Goal: Task Accomplishment & Management: Use online tool/utility

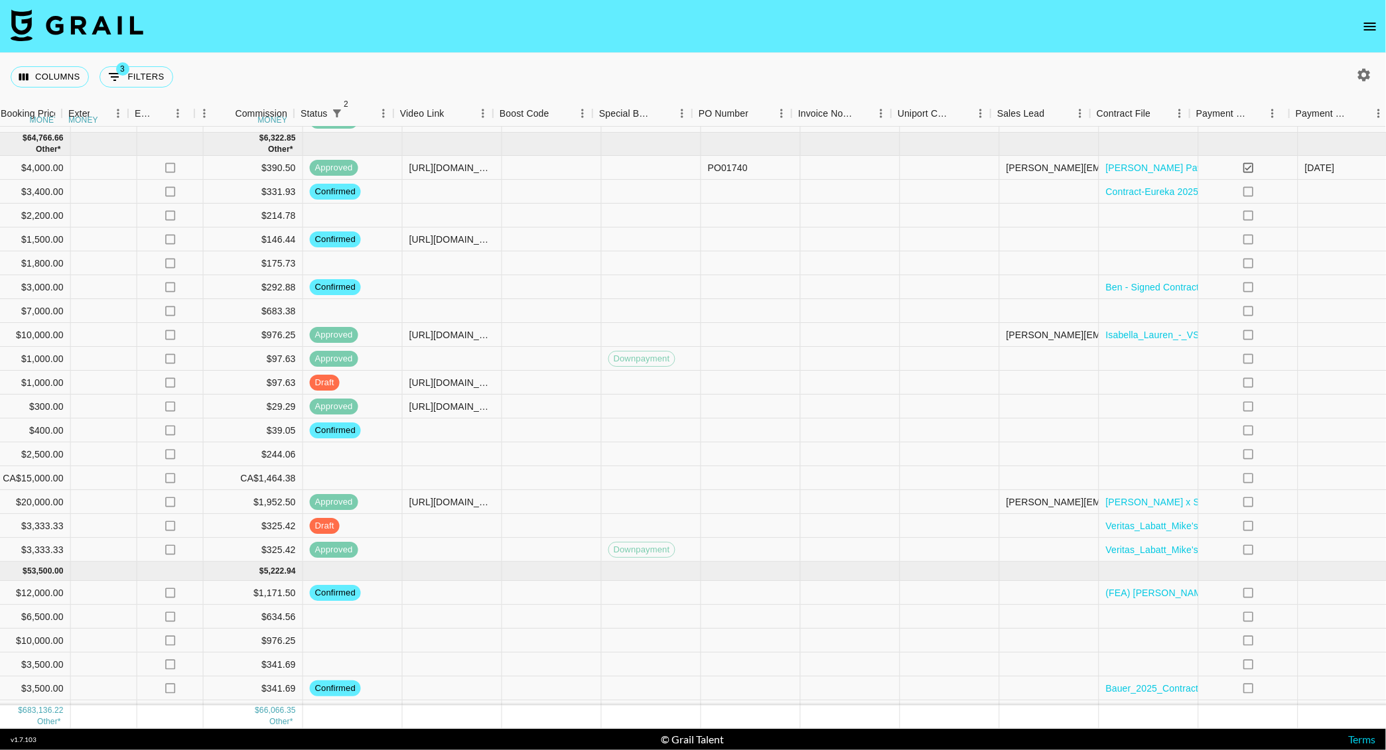
scroll to position [3914, 943]
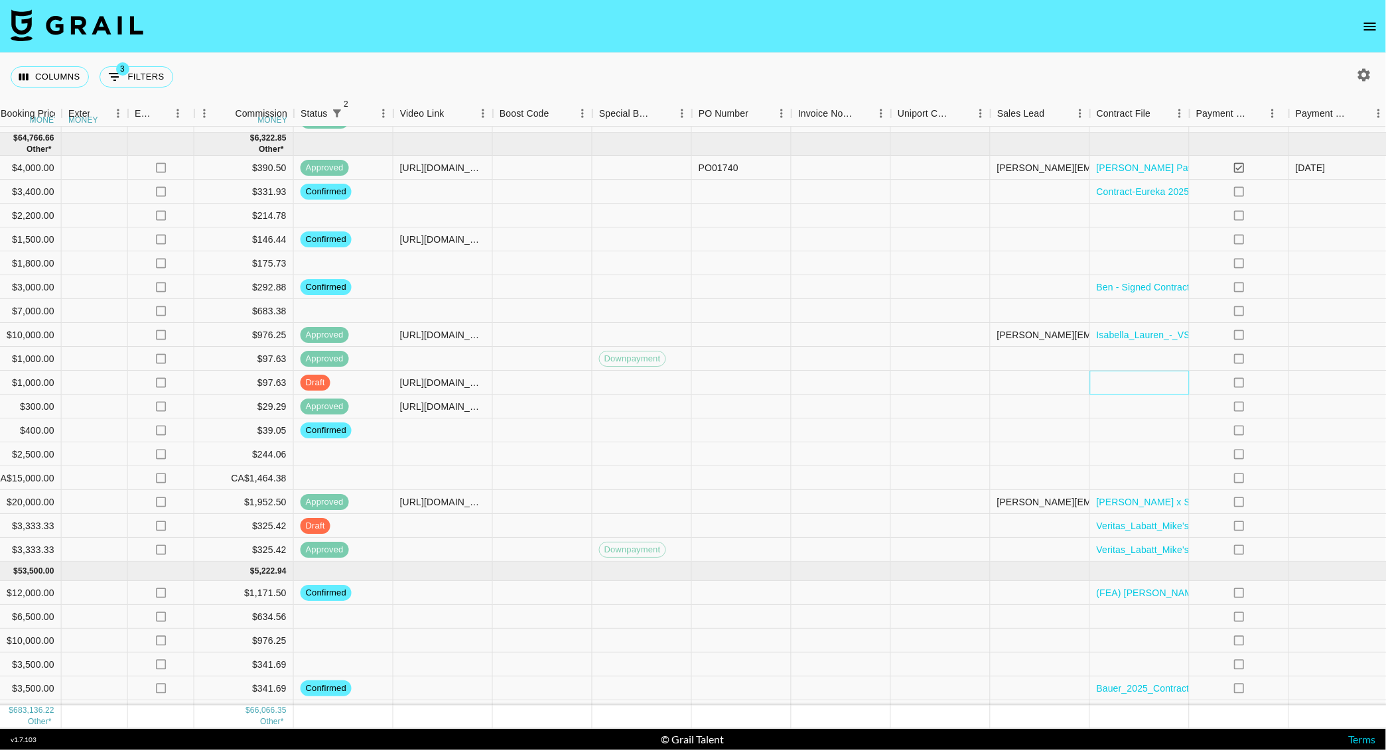
click at [1133, 383] on div at bounding box center [1139, 383] width 99 height 24
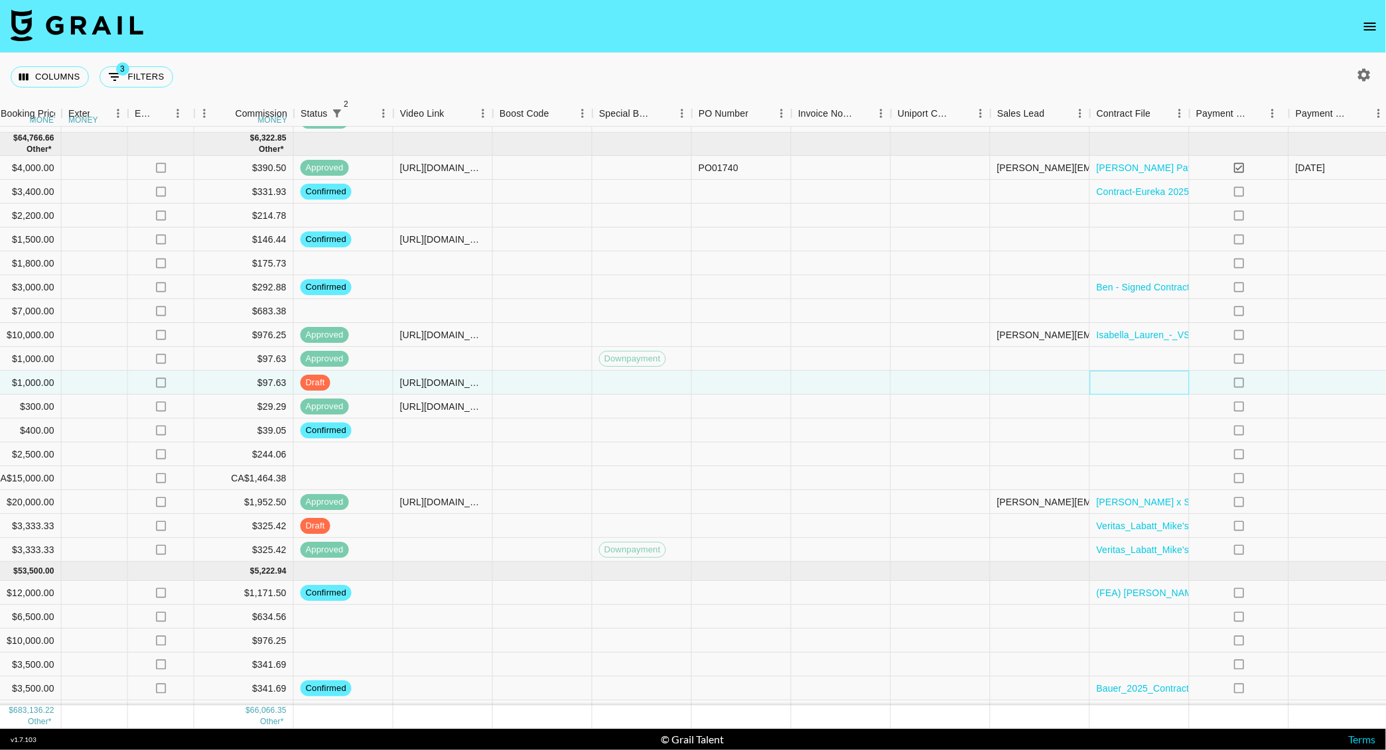
click at [1133, 383] on div at bounding box center [1139, 383] width 99 height 24
click at [1118, 374] on div at bounding box center [1139, 383] width 99 height 24
click at [1135, 377] on div at bounding box center [1139, 383] width 99 height 24
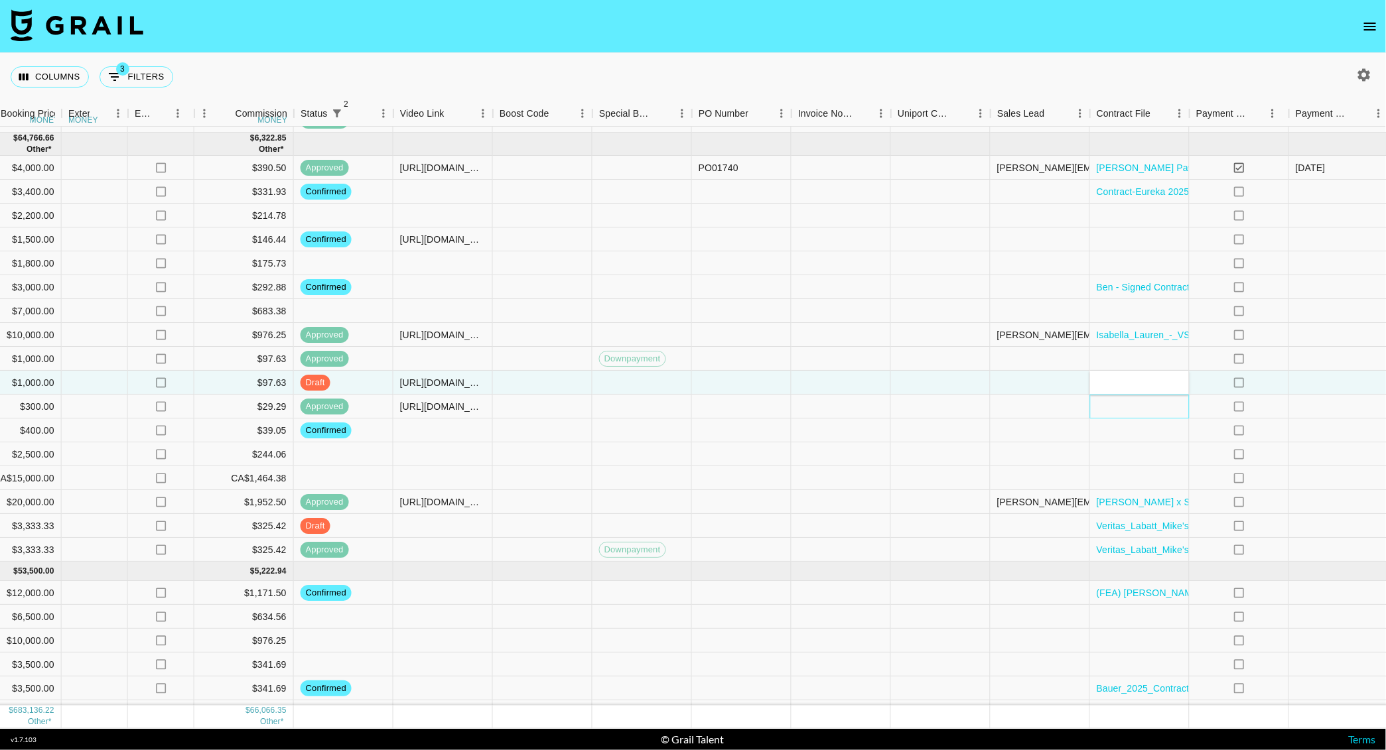
click at [1135, 414] on div at bounding box center [1139, 407] width 99 height 24
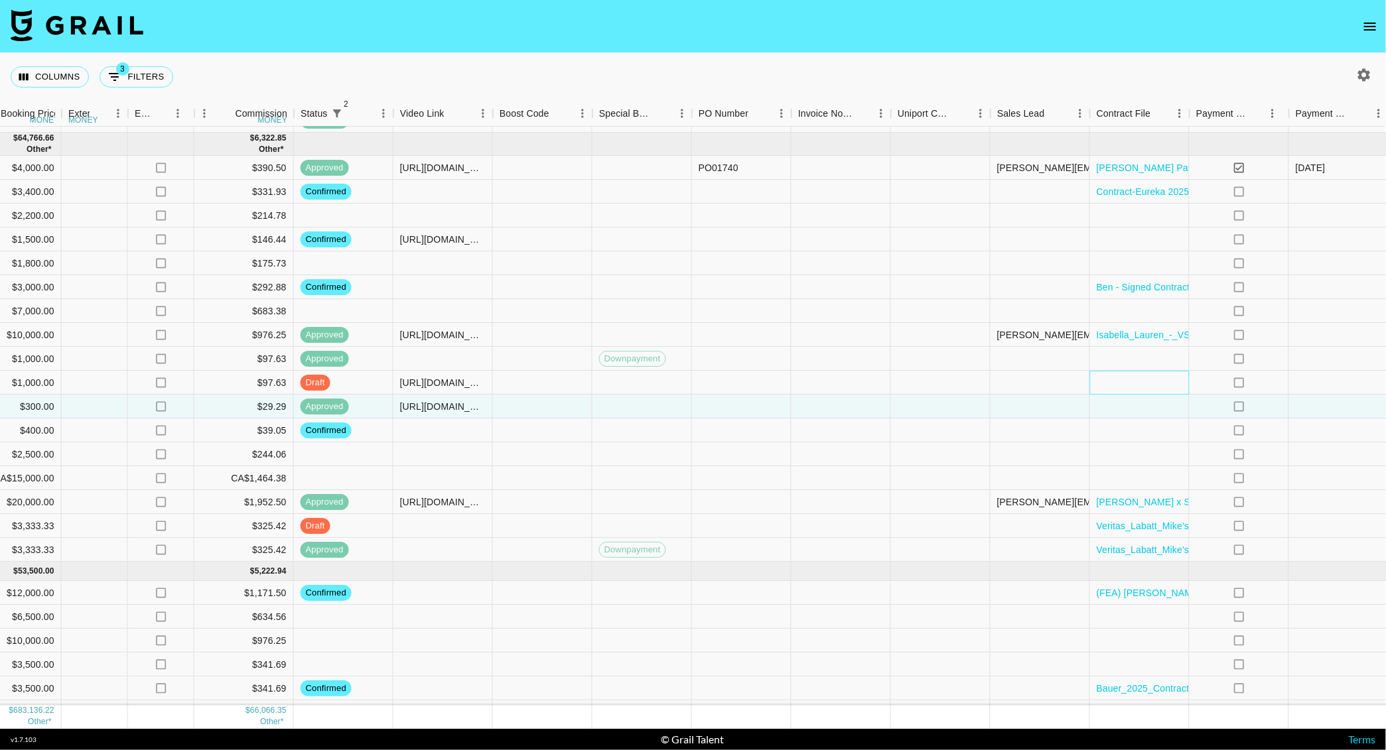
click at [1132, 387] on div at bounding box center [1139, 383] width 99 height 24
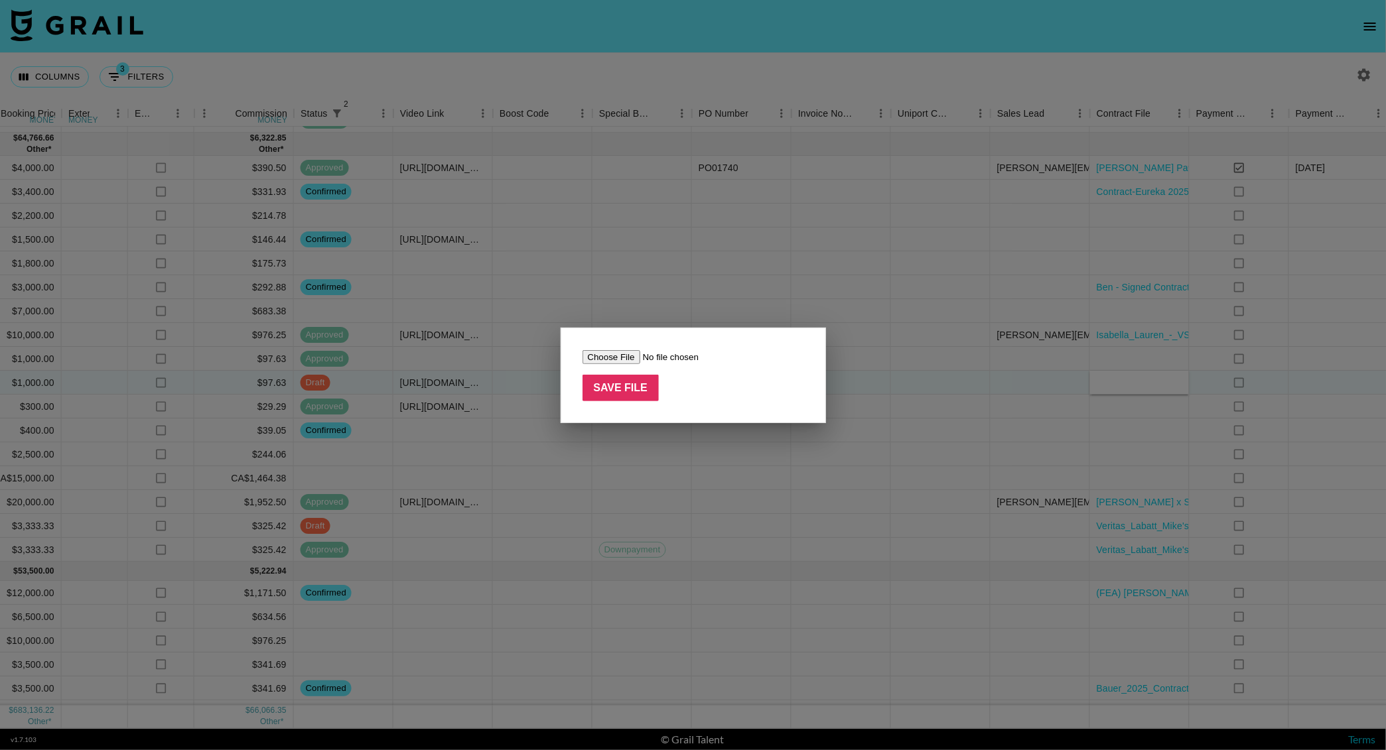
type input "C:\fakepath\PAID USAGE [SALT & STONE x [PERSON_NAME]].pdf"
click at [633, 384] on input "Save File" at bounding box center [620, 388] width 77 height 27
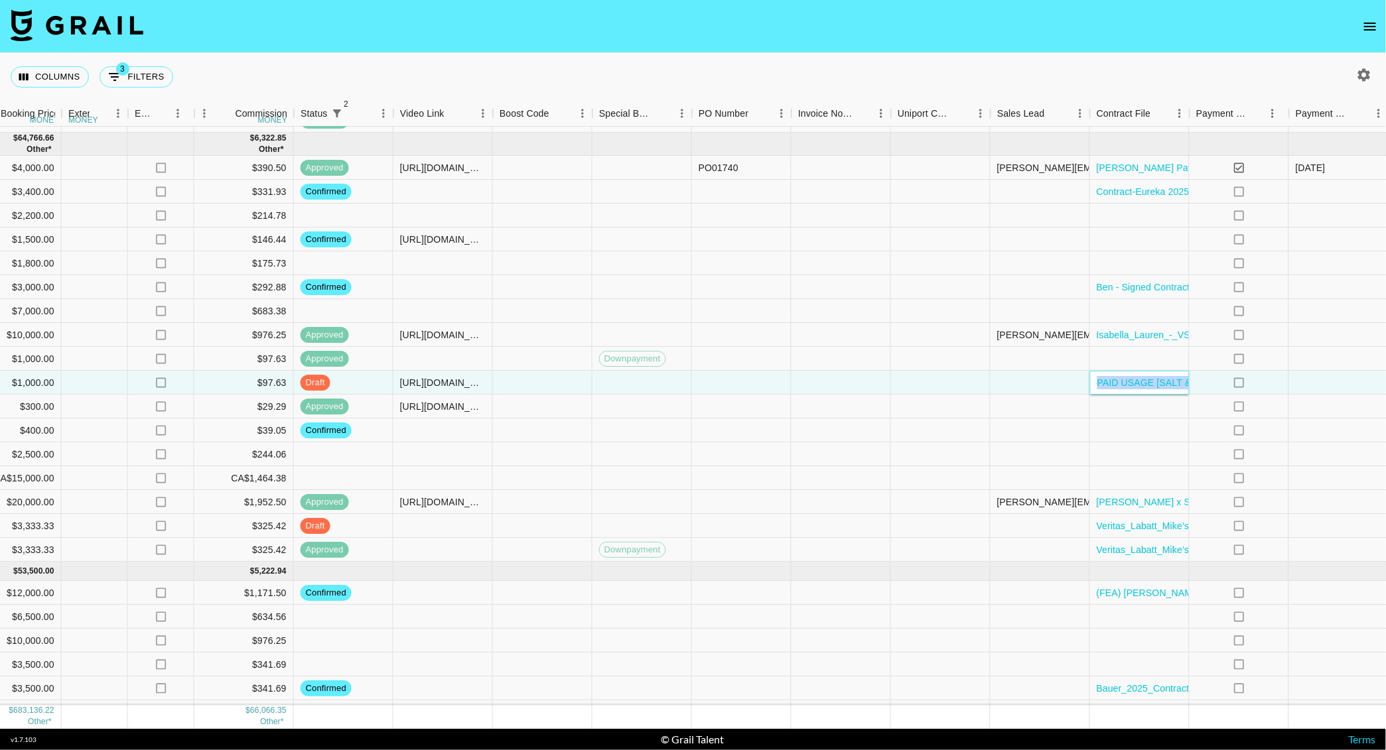
scroll to position [3913, 1113]
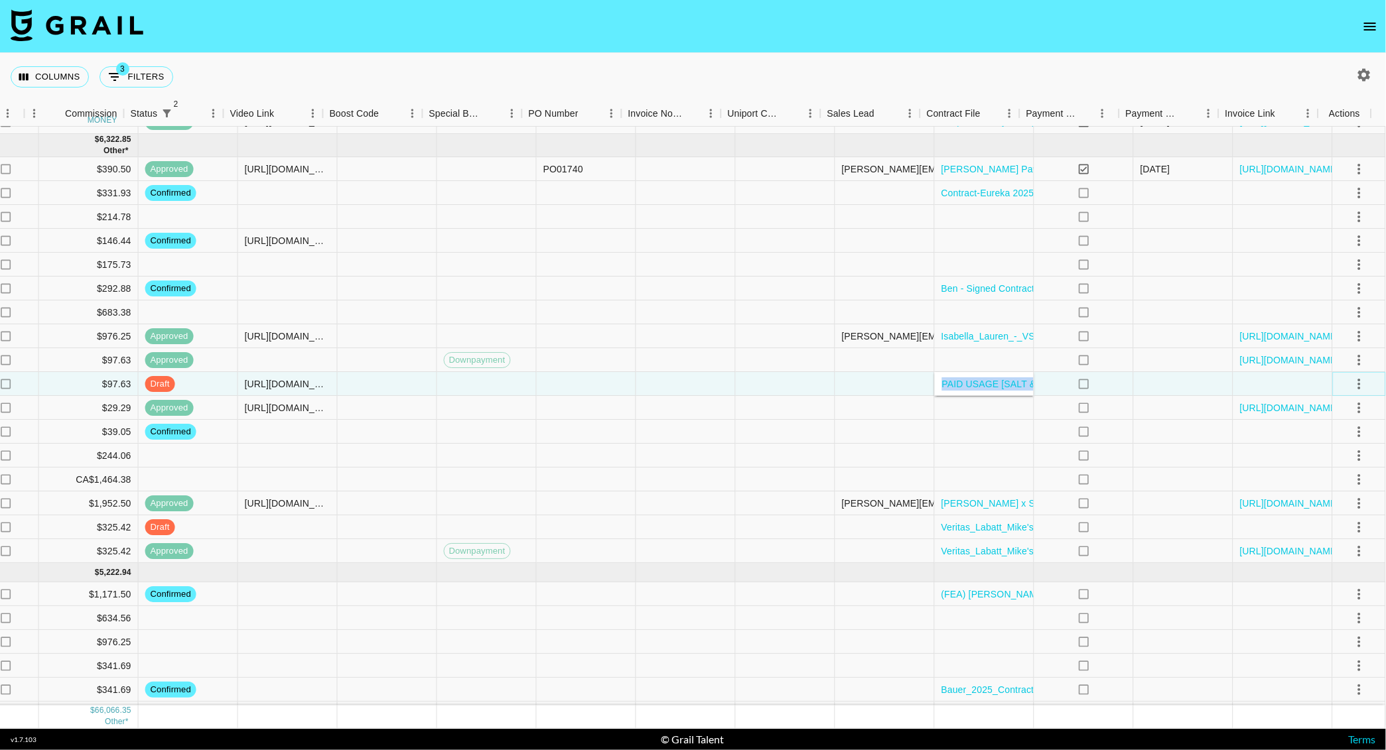
click at [1351, 386] on icon "select merge strategy" at bounding box center [1359, 384] width 16 height 16
click at [1330, 502] on div "Approve" at bounding box center [1330, 508] width 40 height 16
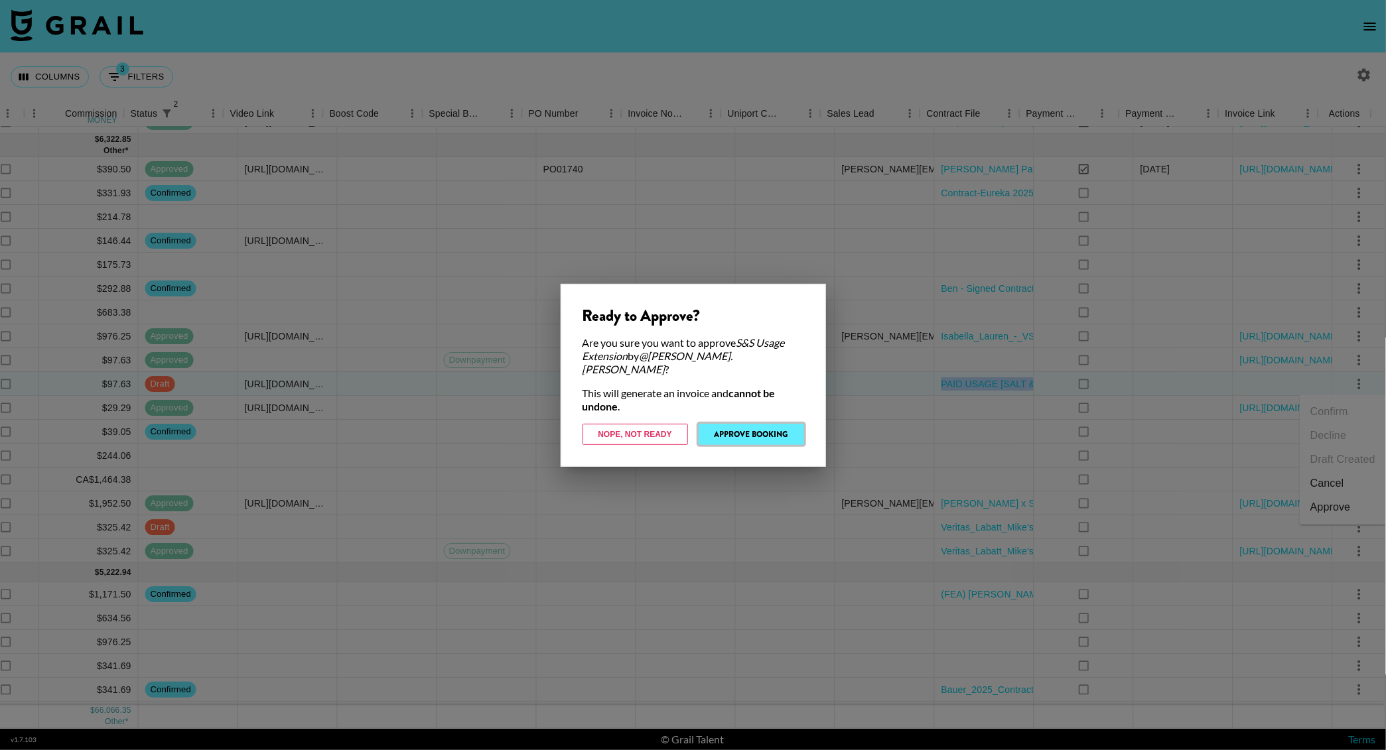
click at [755, 424] on button "Approve Booking" at bounding box center [750, 434] width 105 height 21
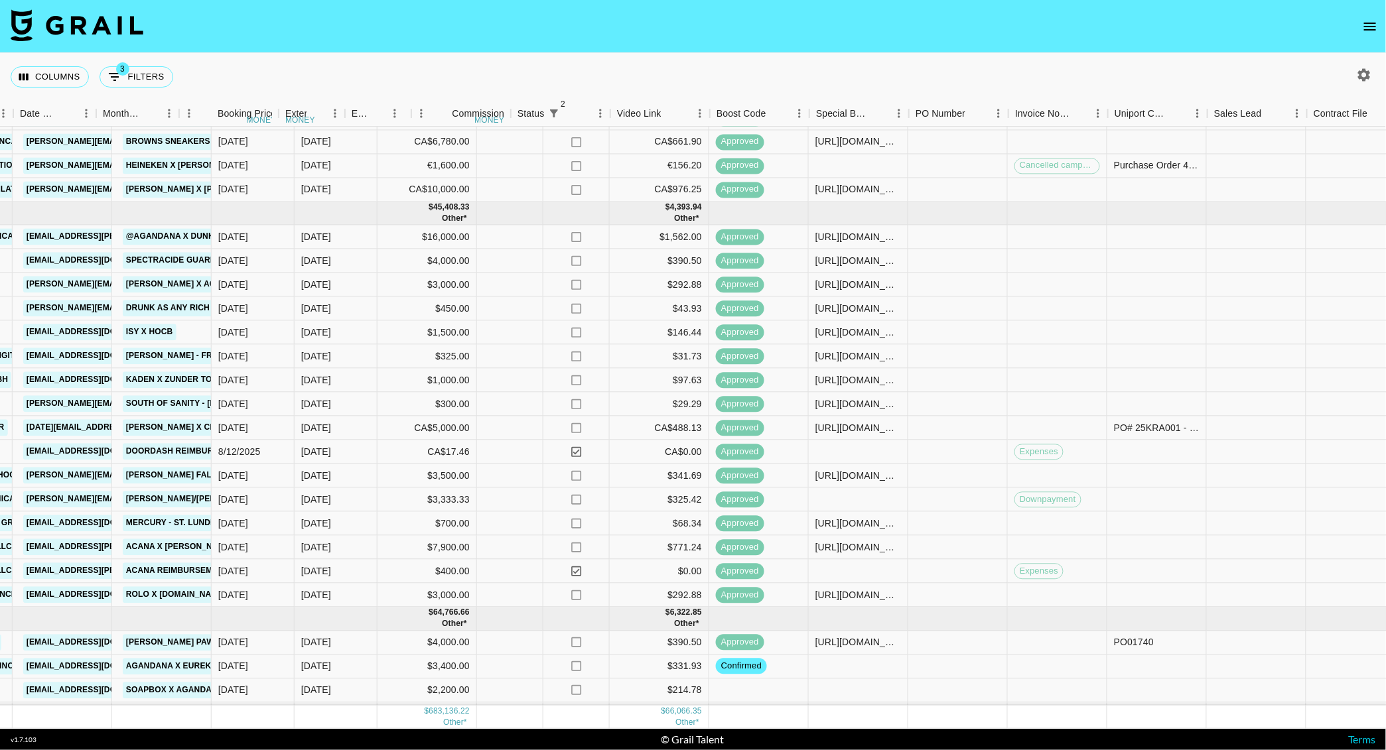
scroll to position [3439, 1113]
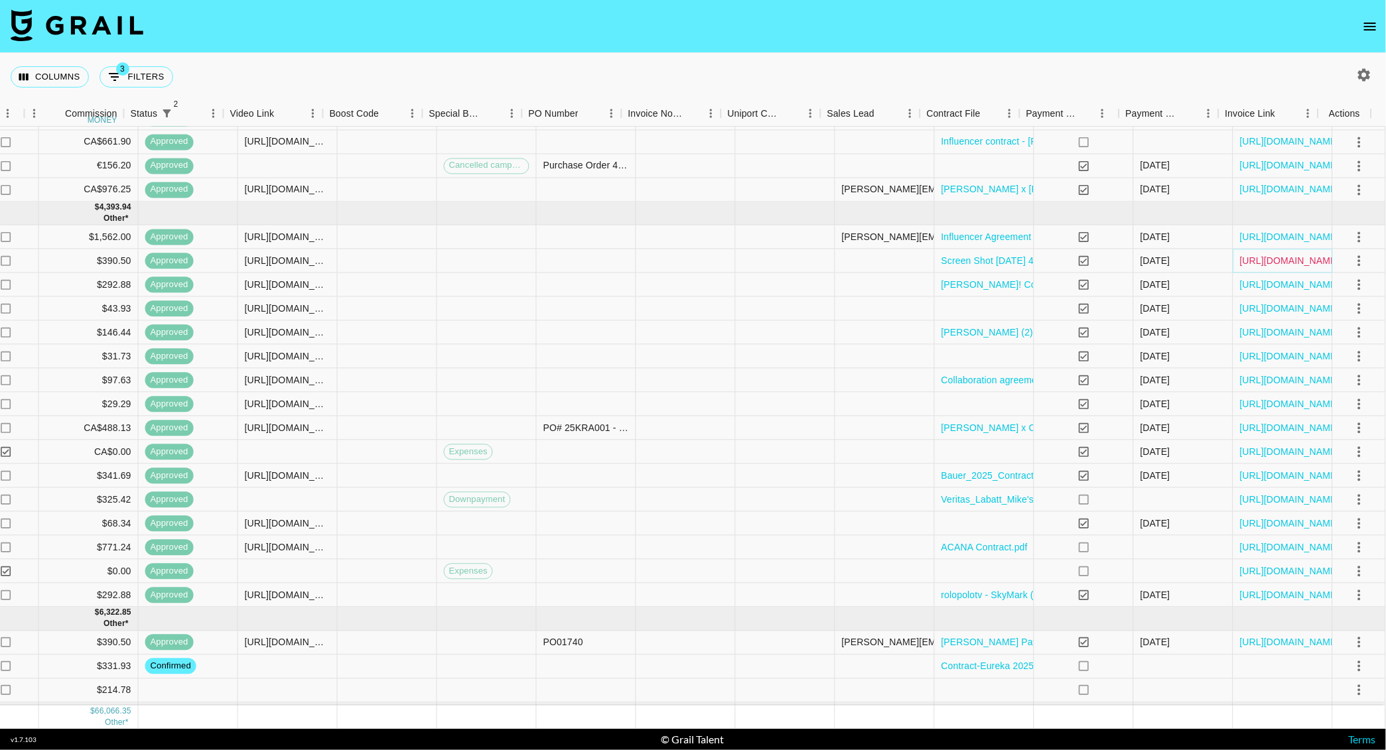
click at [1247, 256] on link "[URL][DOMAIN_NAME]" at bounding box center [1290, 260] width 100 height 13
